Goal: Find specific page/section: Find specific page/section

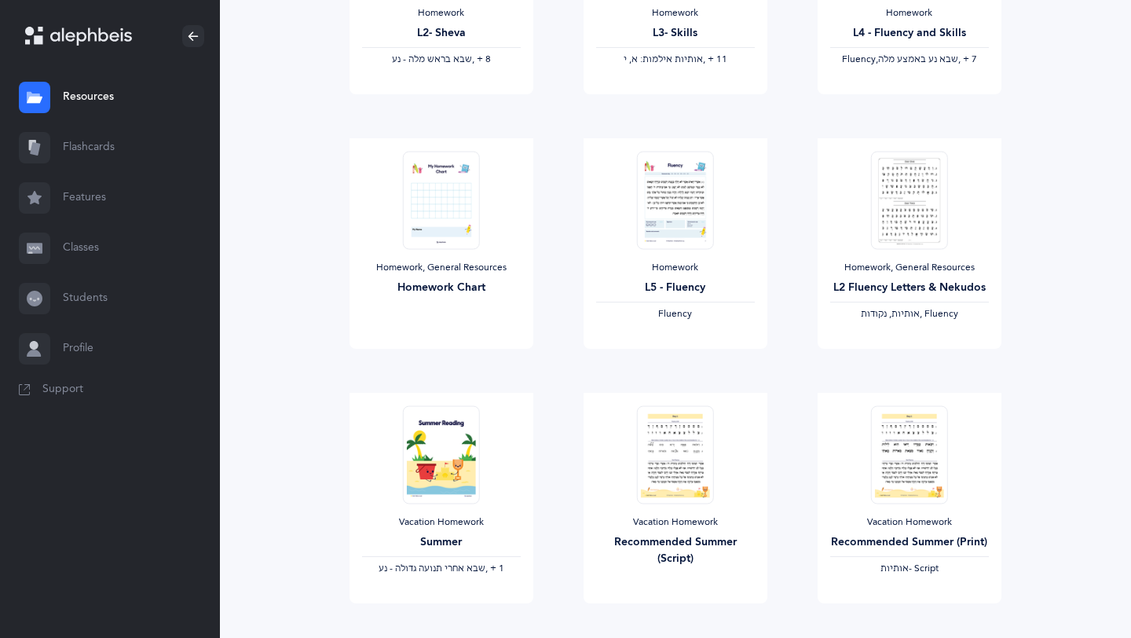
scroll to position [610, 0]
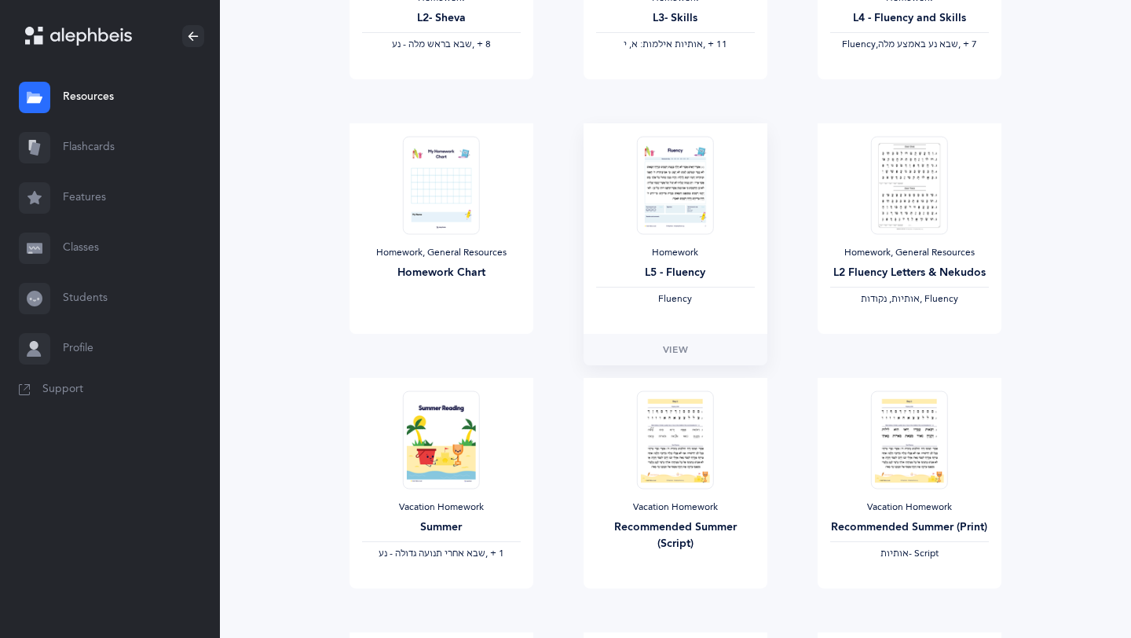
click at [666, 233] on img at bounding box center [675, 185] width 77 height 98
click at [630, 353] on link "View" at bounding box center [676, 349] width 184 height 31
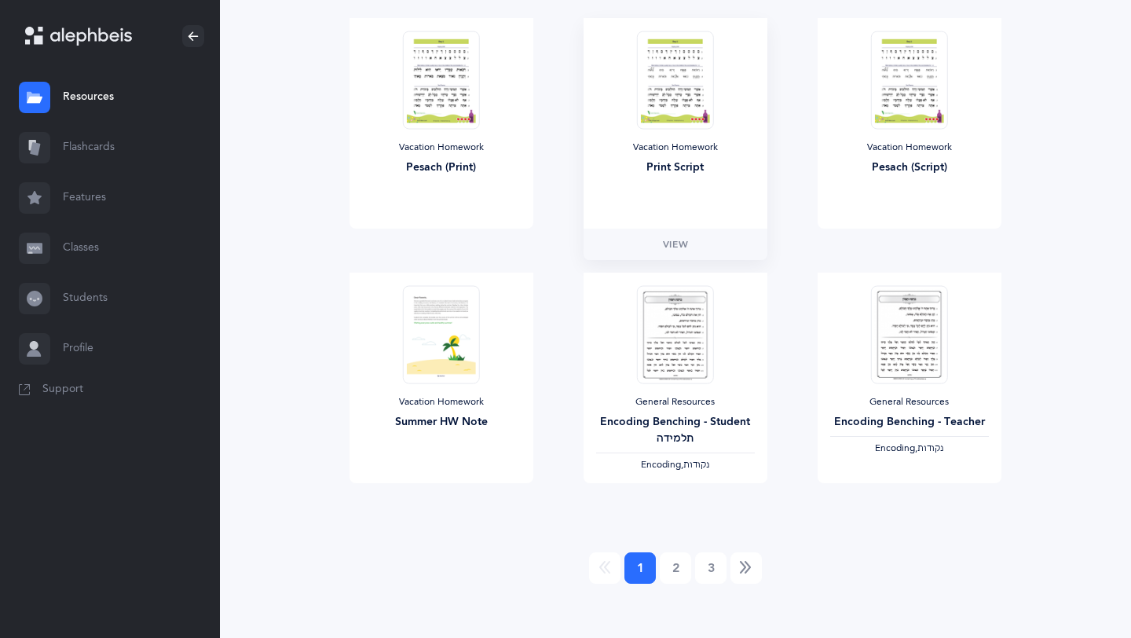
scroll to position [1234, 0]
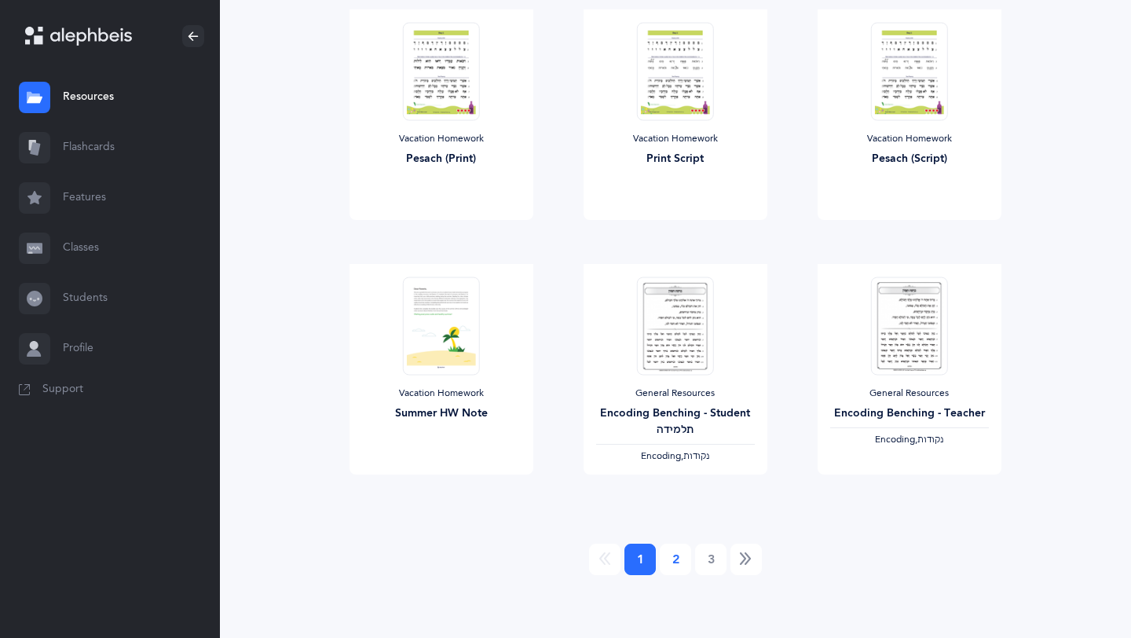
click at [675, 568] on link "2" at bounding box center [675, 559] width 31 height 31
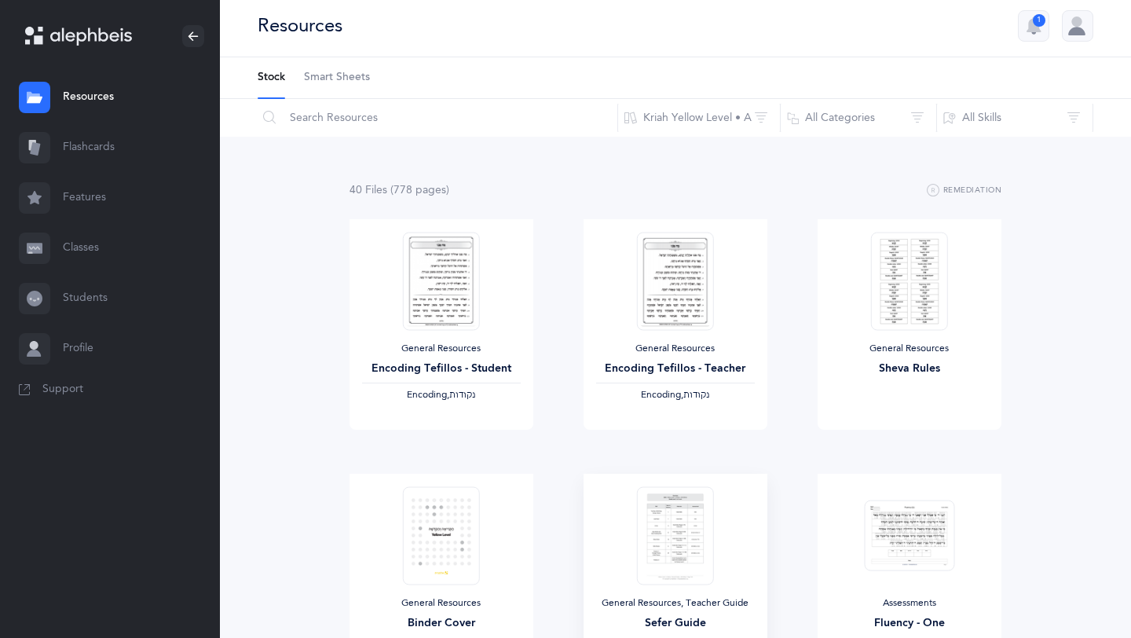
scroll to position [0, 0]
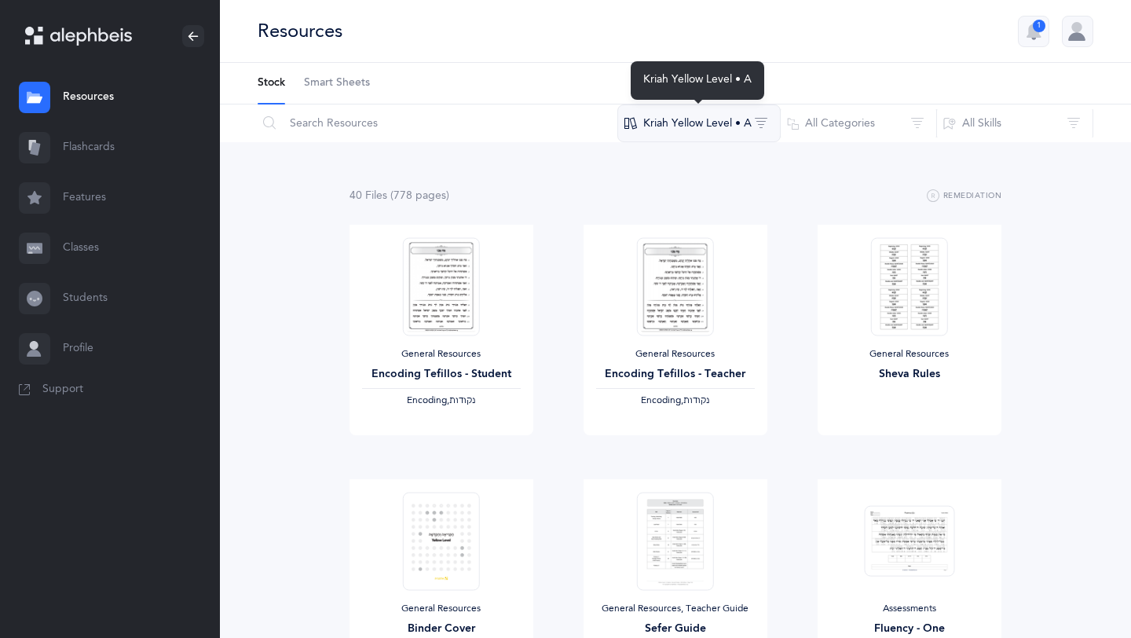
click at [654, 120] on button "Kriah Yellow Level • A" at bounding box center [699, 123] width 163 height 38
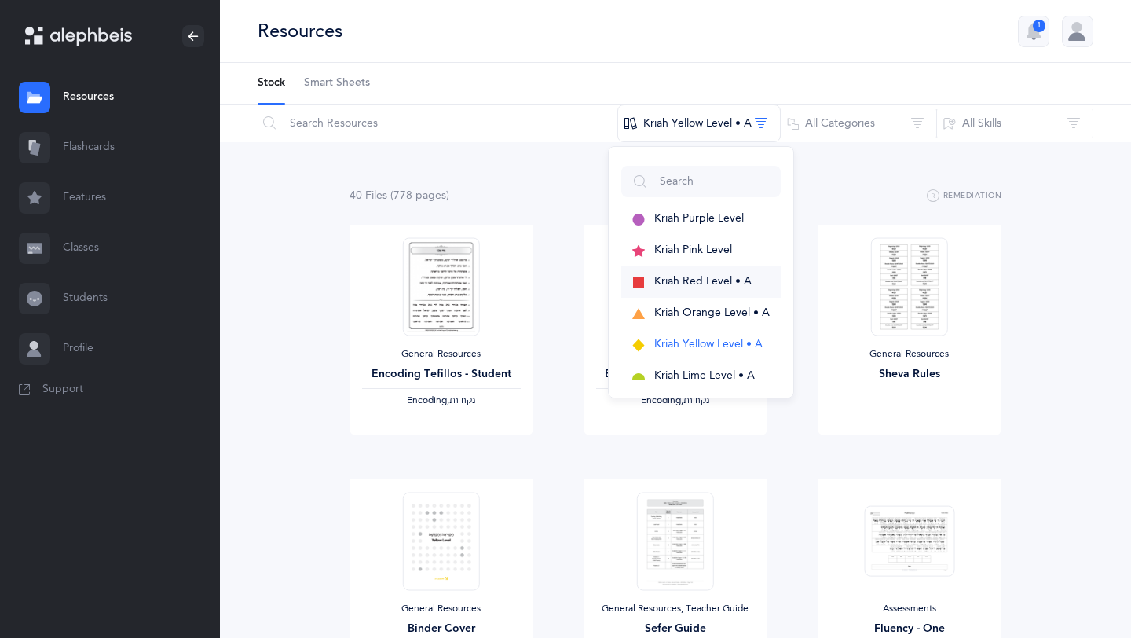
click at [674, 284] on span "Kriah Red Level • A" at bounding box center [702, 281] width 97 height 13
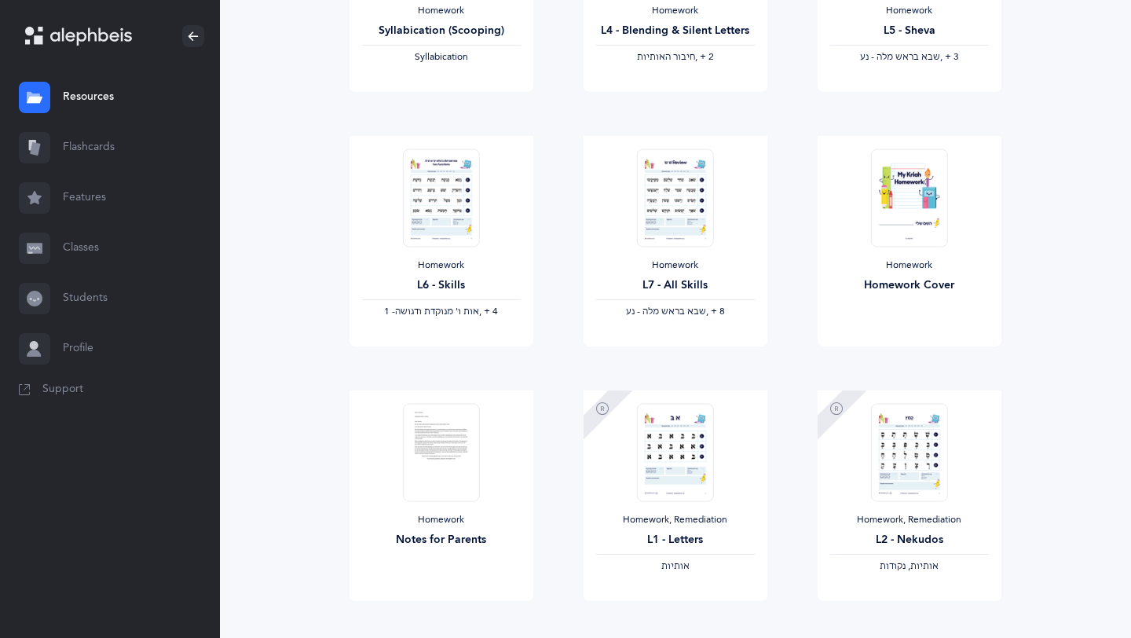
scroll to position [1114, 0]
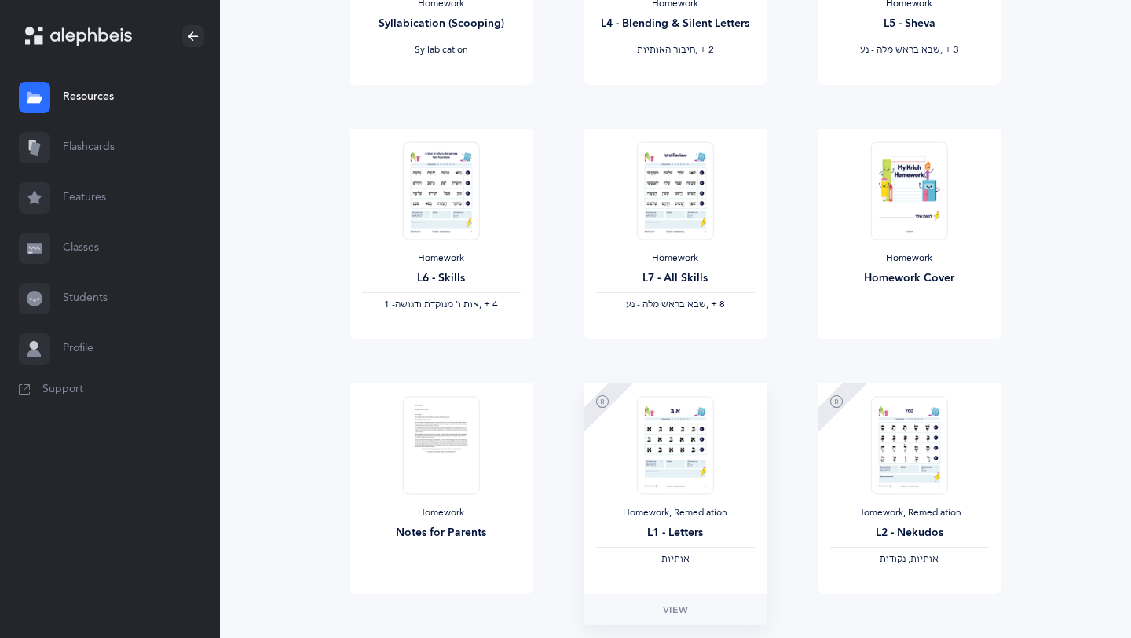
click at [713, 475] on img at bounding box center [675, 445] width 77 height 98
click at [698, 610] on link "View" at bounding box center [676, 609] width 184 height 31
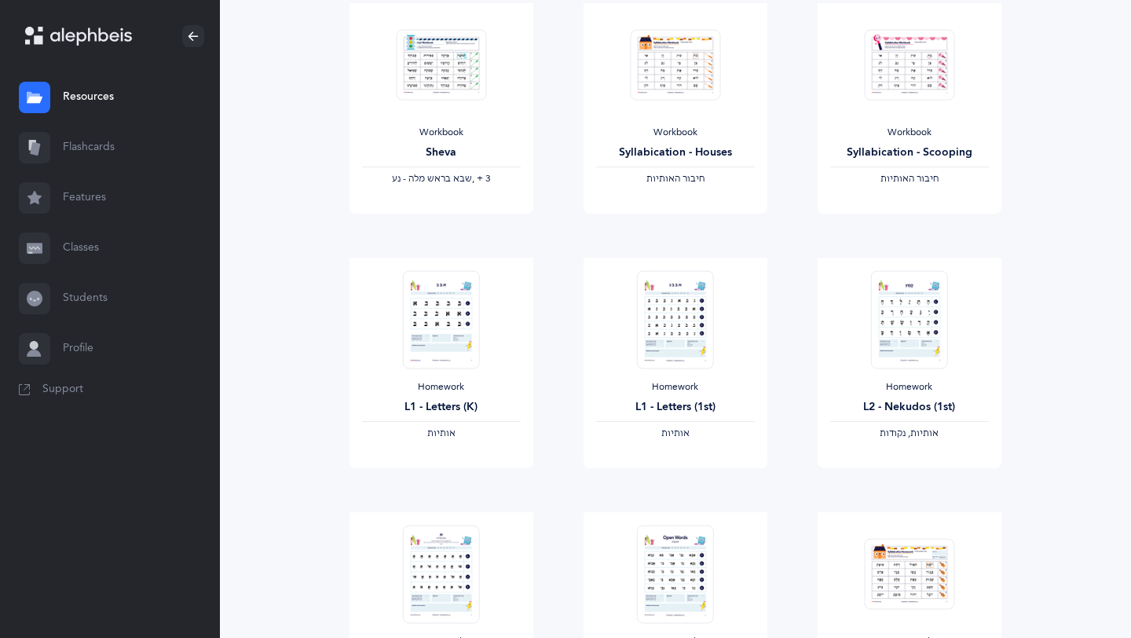
scroll to position [194, 0]
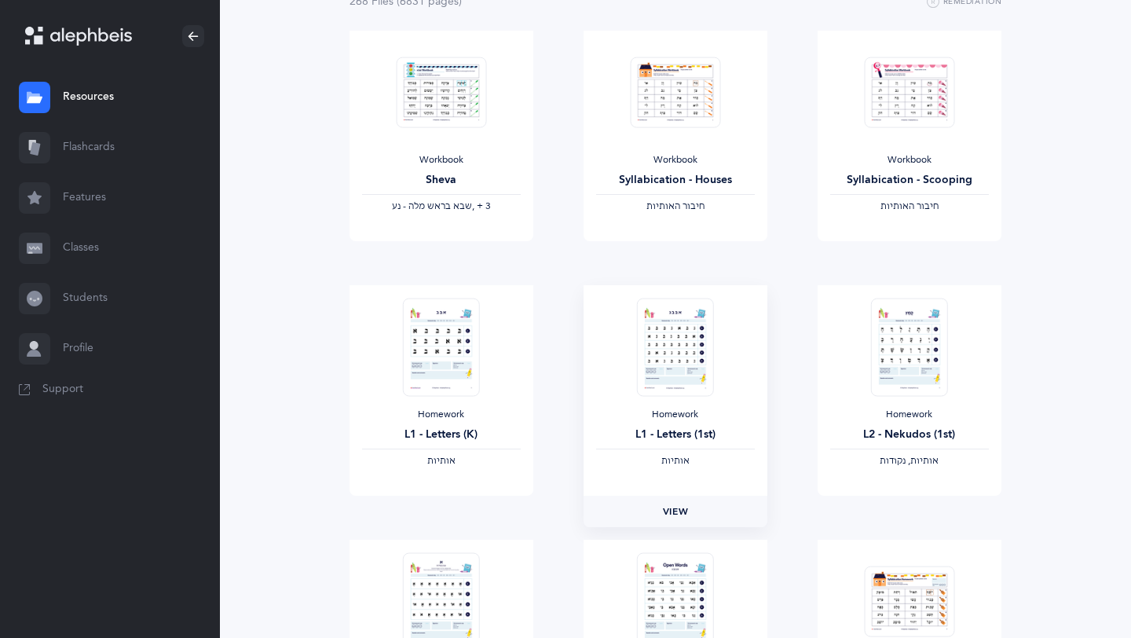
click at [667, 514] on span "View" at bounding box center [675, 511] width 25 height 14
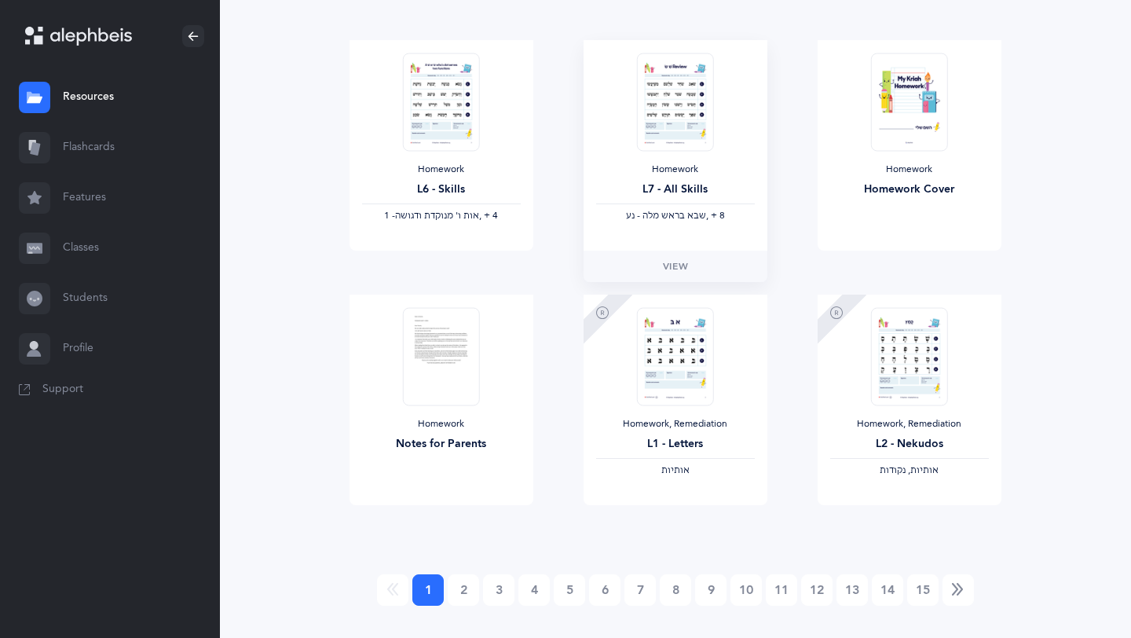
scroll to position [1234, 0]
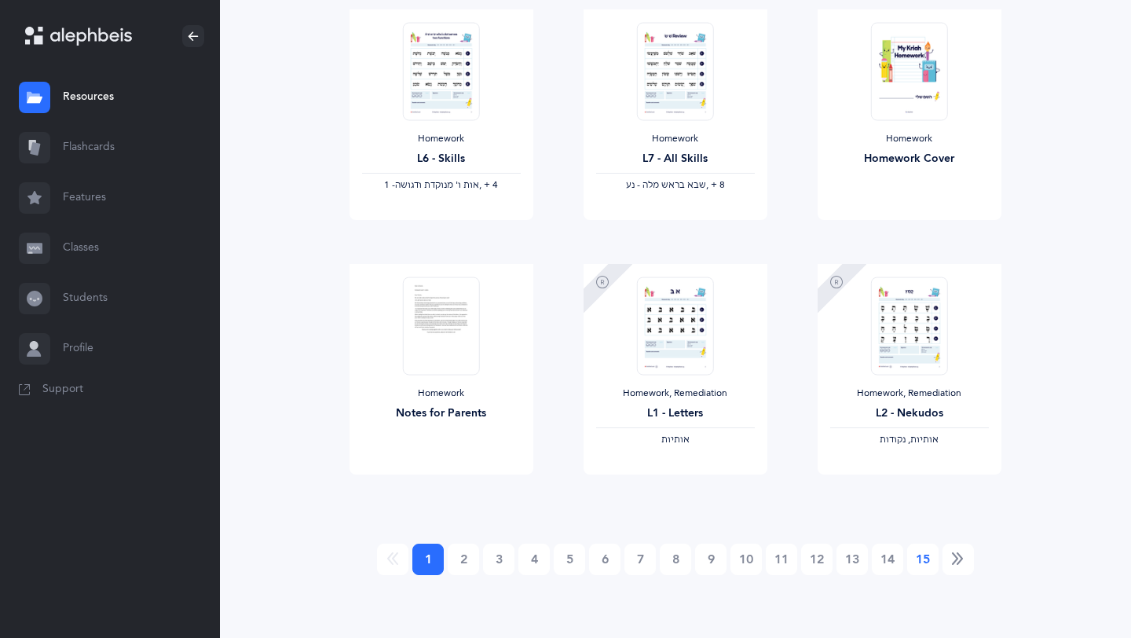
click at [924, 571] on link "15" at bounding box center [922, 559] width 31 height 31
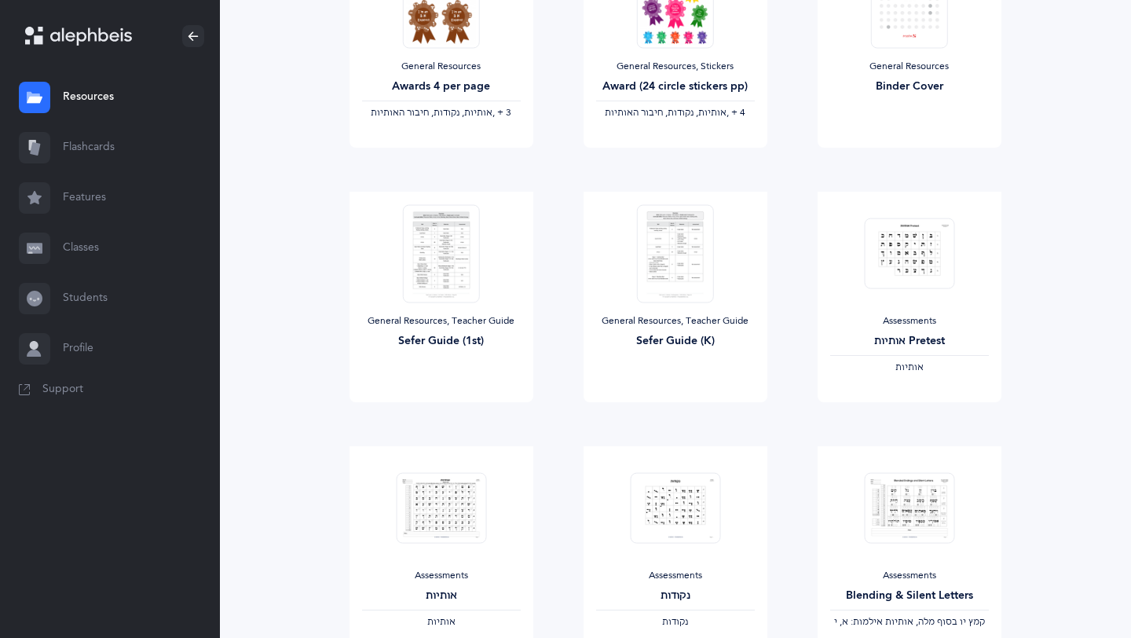
scroll to position [0, 0]
